Goal: Task Accomplishment & Management: Use online tool/utility

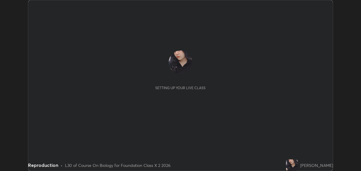
scroll to position [171, 361]
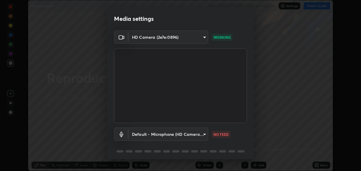
click at [202, 136] on body "Erase all Reproduction WAS SCHEDULED TO START AT 4:00 PM Settings START CLASS S…" at bounding box center [180, 85] width 361 height 171
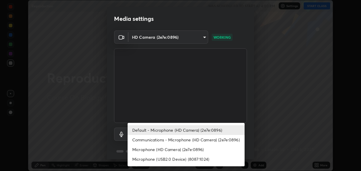
click at [194, 143] on li "Communications - Microphone (HD Camera) (2e7e:0896)" at bounding box center [186, 140] width 117 height 10
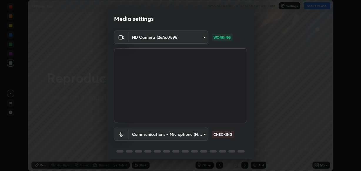
click at [201, 136] on body "Erase all Reproduction WAS SCHEDULED TO START AT 4:00 PM Settings START CLASS S…" at bounding box center [180, 85] width 361 height 171
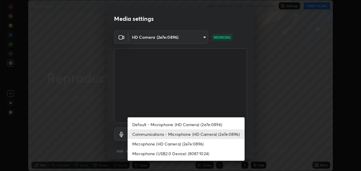
click at [198, 146] on li "Microphone (HD Camera) (2e7e:0896)" at bounding box center [186, 144] width 117 height 10
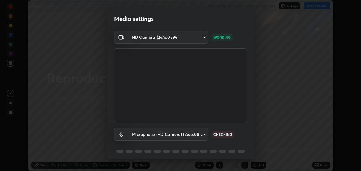
click at [203, 137] on body "Erase all Reproduction WAS SCHEDULED TO START AT 4:00 PM Settings START CLASS S…" at bounding box center [180, 85] width 361 height 171
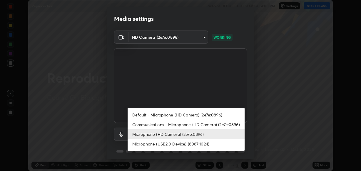
click at [202, 145] on li "Microphone (USB2.0 Device) (8087:1024)" at bounding box center [186, 144] width 117 height 10
type input "e50cb41e1b5db2684dcc13b12aa1281317f63d74b60969f1b2a58345ad341b9b"
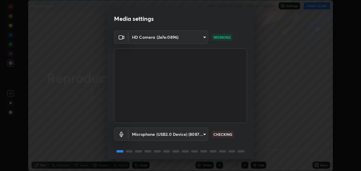
scroll to position [21, 0]
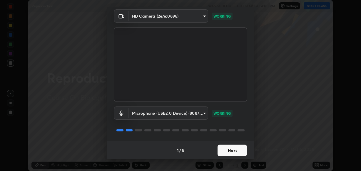
click at [231, 148] on button "Next" at bounding box center [232, 151] width 29 height 12
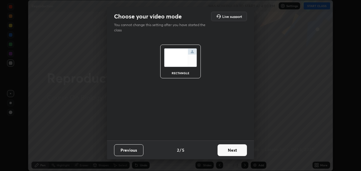
scroll to position [0, 0]
click at [233, 149] on button "Next" at bounding box center [232, 151] width 29 height 12
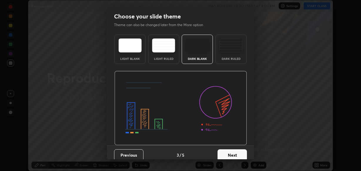
click at [234, 150] on button "Next" at bounding box center [232, 156] width 29 height 12
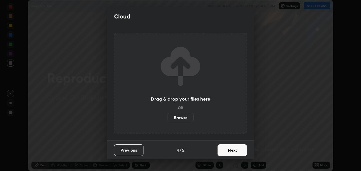
click at [236, 152] on button "Next" at bounding box center [232, 151] width 29 height 12
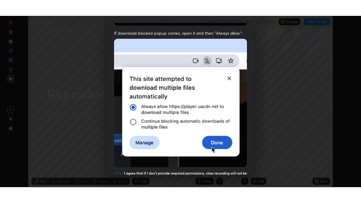
scroll to position [141, 0]
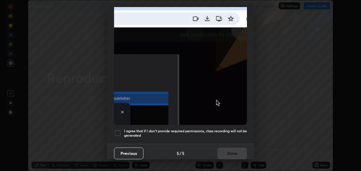
click at [118, 131] on div at bounding box center [117, 133] width 7 height 7
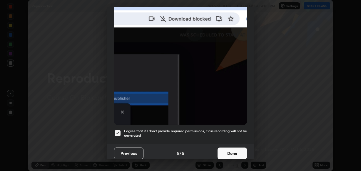
click at [234, 152] on button "Done" at bounding box center [232, 154] width 29 height 12
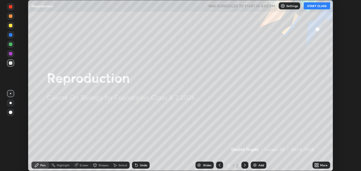
click at [320, 7] on button "START CLASS" at bounding box center [317, 5] width 26 height 7
click at [261, 165] on div "Add" at bounding box center [261, 165] width 6 height 3
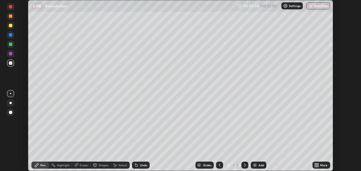
click at [10, 112] on div at bounding box center [11, 113] width 4 height 4
click at [12, 101] on div at bounding box center [10, 103] width 7 height 7
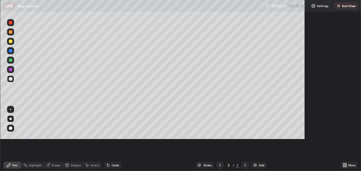
scroll to position [203, 361]
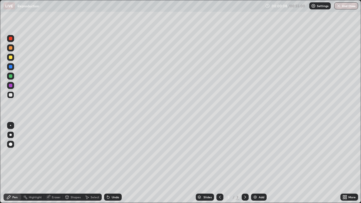
click at [113, 171] on div "Undo" at bounding box center [115, 197] width 7 height 3
click at [11, 55] on div at bounding box center [10, 57] width 7 height 7
click at [13, 78] on div at bounding box center [10, 76] width 7 height 7
click at [10, 87] on div at bounding box center [11, 86] width 4 height 4
click at [11, 57] on div at bounding box center [11, 58] width 4 height 4
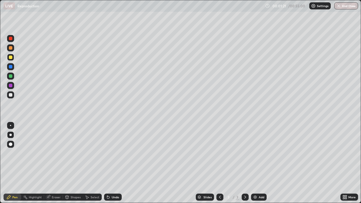
click at [11, 48] on div at bounding box center [11, 48] width 4 height 4
click at [12, 86] on div at bounding box center [10, 85] width 7 height 7
click at [11, 66] on div at bounding box center [11, 67] width 4 height 4
click at [255, 171] on img at bounding box center [255, 197] width 5 height 5
click at [115, 171] on div "Undo" at bounding box center [115, 197] width 7 height 3
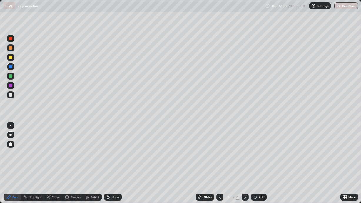
click at [114, 171] on div "Undo" at bounding box center [115, 197] width 7 height 3
click at [14, 59] on div at bounding box center [10, 57] width 7 height 7
click at [12, 66] on div at bounding box center [11, 67] width 4 height 4
click at [8, 58] on div at bounding box center [10, 57] width 7 height 7
click at [11, 95] on div at bounding box center [11, 95] width 4 height 4
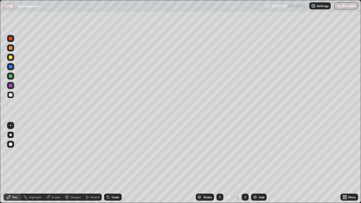
click at [217, 171] on div at bounding box center [219, 197] width 7 height 7
click at [242, 171] on div at bounding box center [245, 197] width 7 height 7
click at [11, 69] on div at bounding box center [10, 66] width 7 height 7
click at [13, 95] on div at bounding box center [10, 94] width 7 height 7
click at [11, 58] on div at bounding box center [11, 58] width 4 height 4
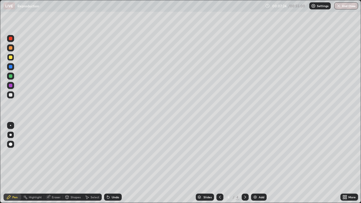
click at [259, 171] on div "Add" at bounding box center [262, 197] width 6 height 3
click at [13, 95] on div at bounding box center [10, 94] width 7 height 7
click at [11, 57] on div at bounding box center [11, 58] width 4 height 4
click at [107, 171] on icon at bounding box center [107, 196] width 1 height 1
click at [110, 171] on div "Undo" at bounding box center [113, 197] width 18 height 7
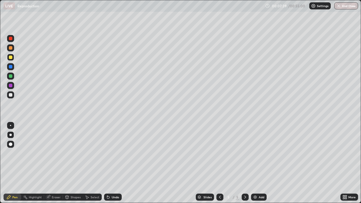
click at [112, 171] on div "Undo" at bounding box center [115, 197] width 7 height 3
click at [113, 171] on div "Undo" at bounding box center [115, 197] width 7 height 3
click at [112, 171] on div "Undo" at bounding box center [115, 197] width 7 height 3
click at [116, 171] on div "Undo" at bounding box center [115, 197] width 7 height 3
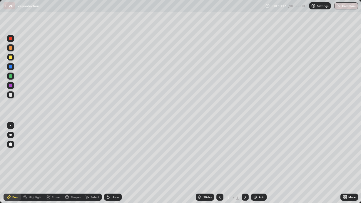
click at [116, 171] on div "Undo" at bounding box center [115, 197] width 7 height 3
click at [115, 171] on div "Undo" at bounding box center [115, 197] width 7 height 3
click at [254, 171] on img at bounding box center [255, 197] width 5 height 5
click at [11, 75] on div at bounding box center [11, 76] width 4 height 4
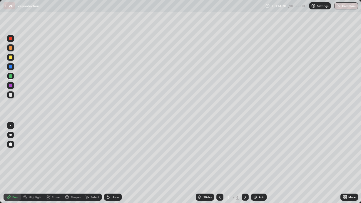
click at [260, 171] on div "Add" at bounding box center [259, 197] width 16 height 7
click at [12, 86] on div at bounding box center [10, 85] width 7 height 7
click at [10, 59] on div at bounding box center [11, 58] width 4 height 4
click at [117, 171] on div "Undo" at bounding box center [115, 197] width 7 height 3
click at [115, 171] on div "Undo" at bounding box center [115, 197] width 7 height 3
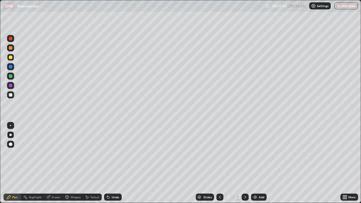
click at [114, 171] on div "Undo" at bounding box center [115, 197] width 7 height 3
click at [116, 171] on div "Undo" at bounding box center [115, 197] width 7 height 3
click at [114, 171] on div "Undo" at bounding box center [115, 197] width 7 height 3
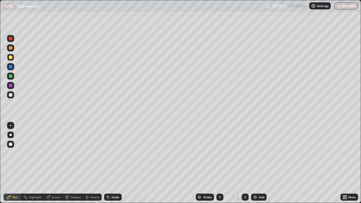
click at [114, 171] on div "Undo" at bounding box center [115, 197] width 7 height 3
click at [113, 171] on div "Undo" at bounding box center [115, 197] width 7 height 3
click at [116, 171] on div "Undo" at bounding box center [115, 197] width 7 height 3
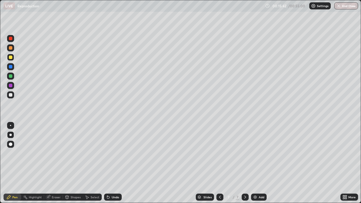
click at [116, 171] on div "Undo" at bounding box center [115, 197] width 7 height 3
click at [114, 171] on div "Undo" at bounding box center [115, 197] width 7 height 3
click at [115, 171] on div "Undo" at bounding box center [113, 197] width 18 height 7
click at [116, 171] on div "Undo" at bounding box center [113, 197] width 18 height 7
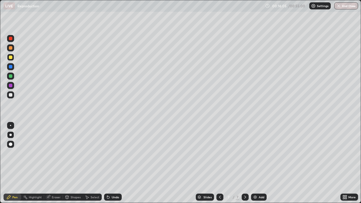
click at [115, 171] on div "Undo" at bounding box center [113, 197] width 18 height 7
click at [116, 171] on div "Undo" at bounding box center [115, 197] width 7 height 3
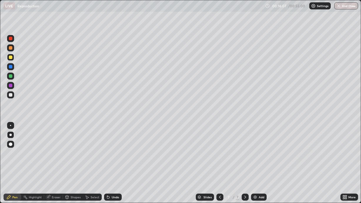
click at [118, 171] on div "Undo" at bounding box center [115, 197] width 7 height 3
click at [260, 171] on div "Add" at bounding box center [262, 197] width 6 height 3
click at [12, 86] on div at bounding box center [11, 86] width 4 height 4
click at [11, 59] on div at bounding box center [10, 57] width 7 height 7
click at [111, 171] on div "Undo" at bounding box center [113, 197] width 18 height 7
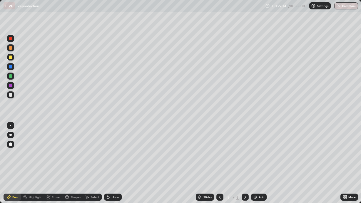
click at [115, 171] on div "Undo" at bounding box center [113, 197] width 18 height 7
click at [114, 171] on div "Undo" at bounding box center [115, 197] width 7 height 3
click at [112, 171] on div "Undo" at bounding box center [115, 197] width 7 height 3
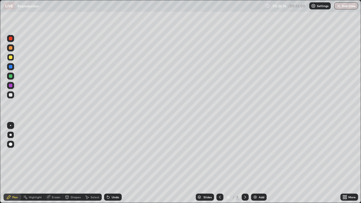
click at [259, 171] on div "Add" at bounding box center [262, 197] width 6 height 3
click at [11, 97] on div at bounding box center [10, 94] width 7 height 7
click at [11, 58] on div at bounding box center [11, 58] width 4 height 4
click at [12, 75] on div at bounding box center [11, 76] width 4 height 4
click at [258, 171] on div "Add" at bounding box center [259, 197] width 16 height 7
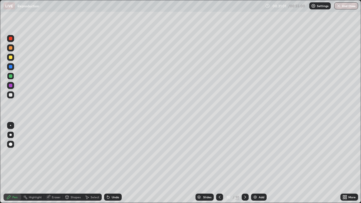
click at [12, 58] on div at bounding box center [11, 58] width 4 height 4
click at [114, 171] on div "Undo" at bounding box center [113, 197] width 18 height 7
click at [113, 171] on div "Undo" at bounding box center [113, 197] width 18 height 7
click at [114, 171] on div "Undo" at bounding box center [113, 197] width 18 height 7
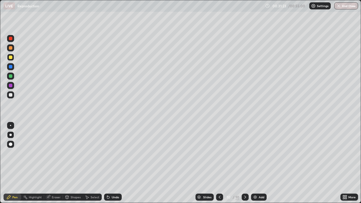
click at [114, 171] on div "Undo" at bounding box center [113, 197] width 18 height 7
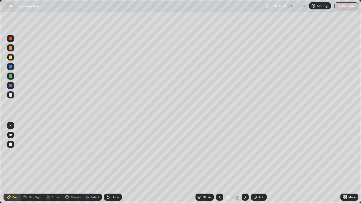
click at [114, 171] on div "Undo" at bounding box center [113, 197] width 18 height 7
click at [11, 76] on div at bounding box center [11, 76] width 4 height 4
click at [113, 171] on div "Undo" at bounding box center [115, 197] width 7 height 3
click at [11, 65] on div at bounding box center [11, 67] width 4 height 4
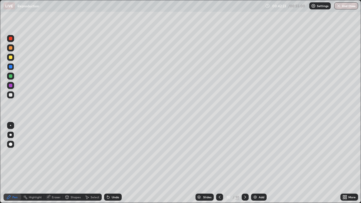
click at [346, 8] on button "End Class" at bounding box center [346, 5] width 24 height 7
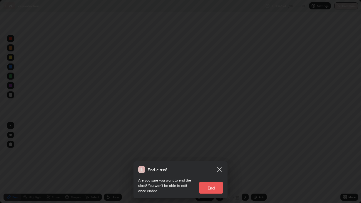
click at [213, 171] on button "End" at bounding box center [211, 188] width 24 height 12
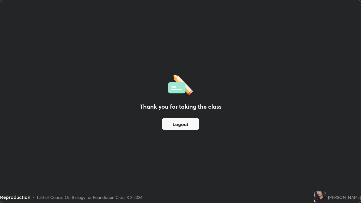
click at [238, 149] on div "Thank you for taking the class Logout" at bounding box center [180, 101] width 361 height 203
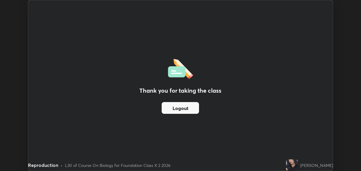
scroll to position [29234, 29044]
